Goal: Information Seeking & Learning: Learn about a topic

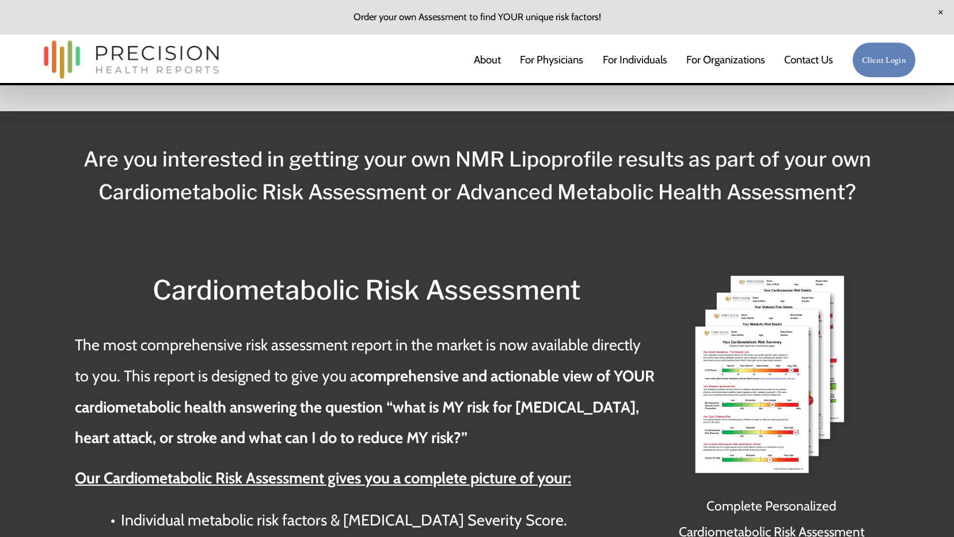
scroll to position [2304, 0]
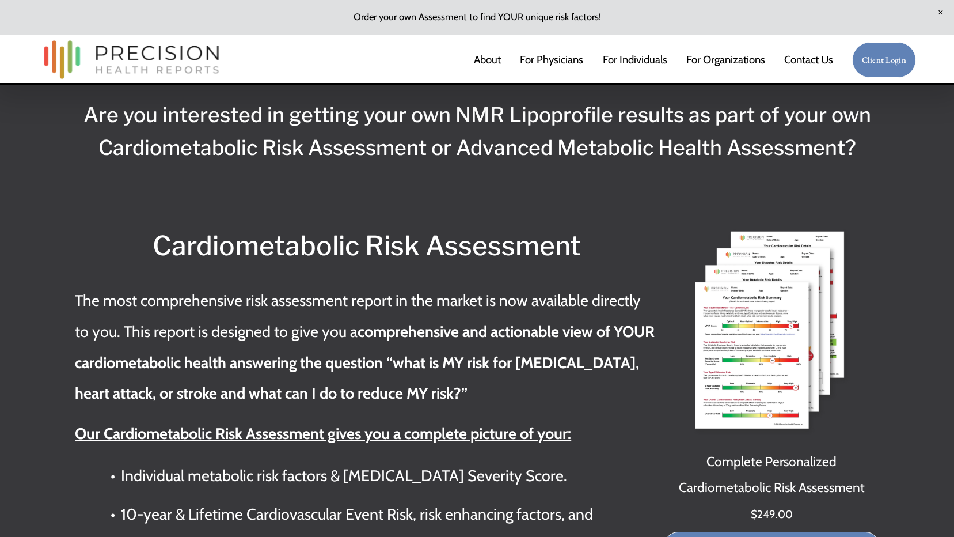
click at [747, 325] on img at bounding box center [772, 332] width 215 height 215
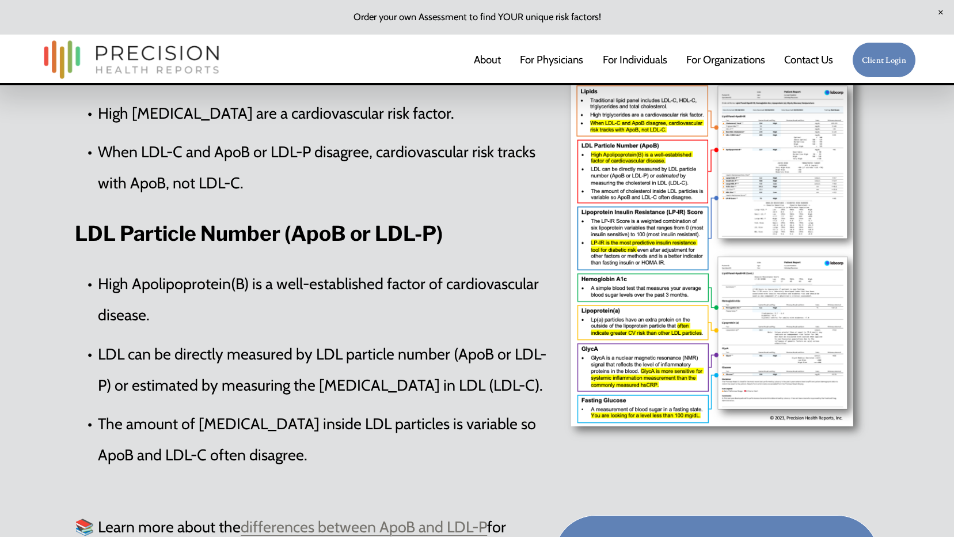
scroll to position [518, 0]
click at [689, 278] on div at bounding box center [716, 243] width 325 height 412
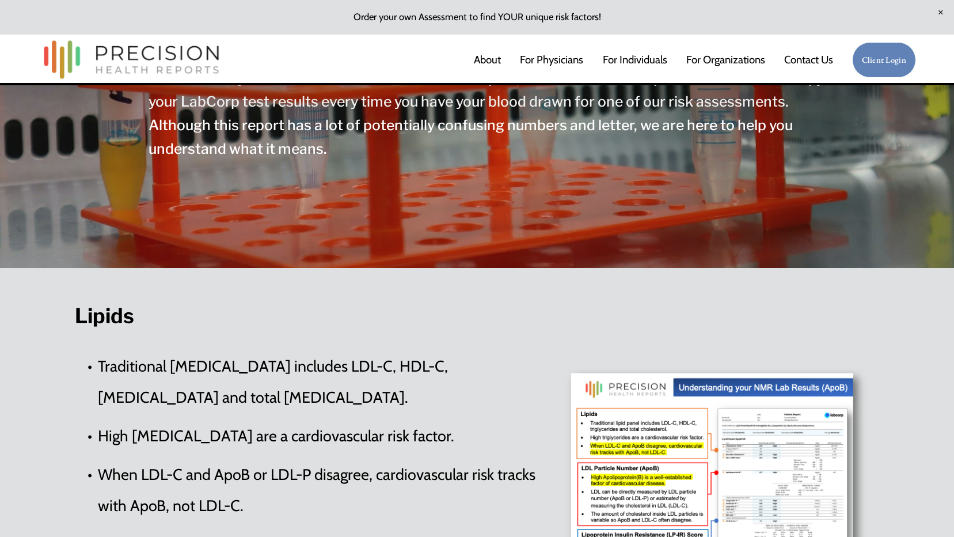
scroll to position [346, 0]
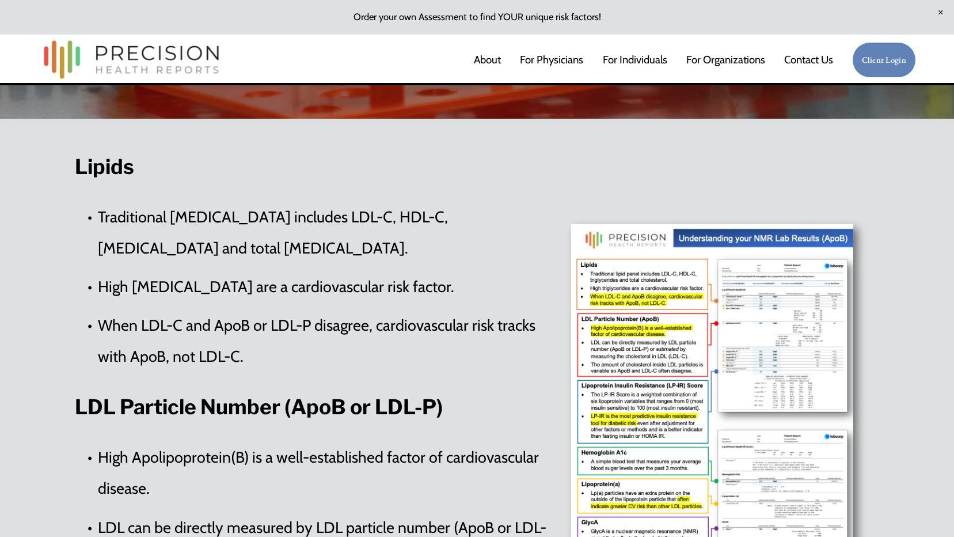
click at [634, 54] on link "For Individuals" at bounding box center [635, 60] width 65 height 24
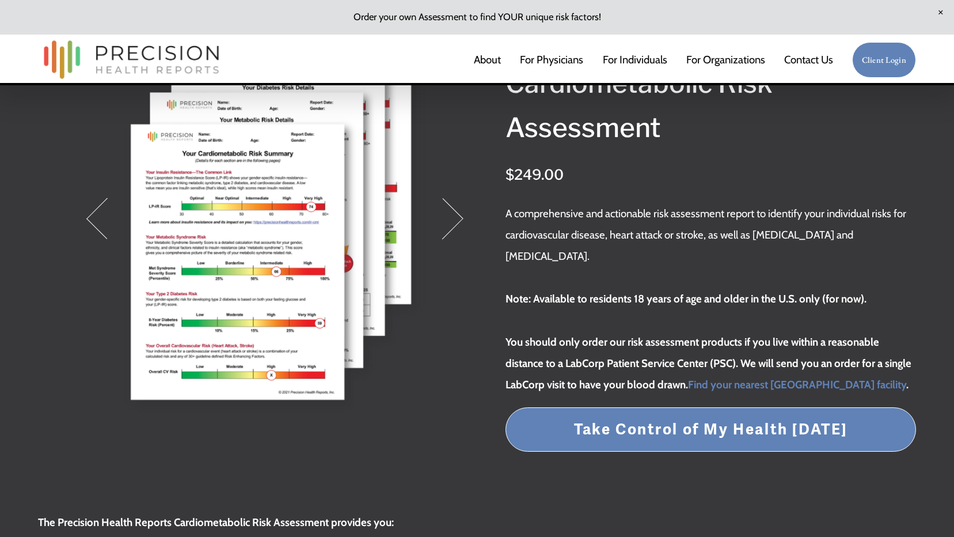
scroll to position [115, 0]
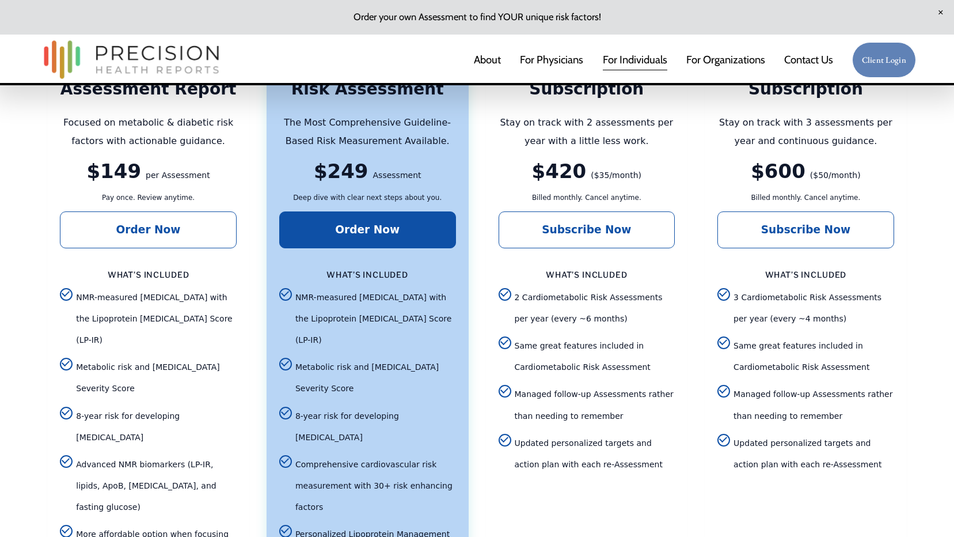
scroll to position [2246, 0]
